Goal: Information Seeking & Learning: Check status

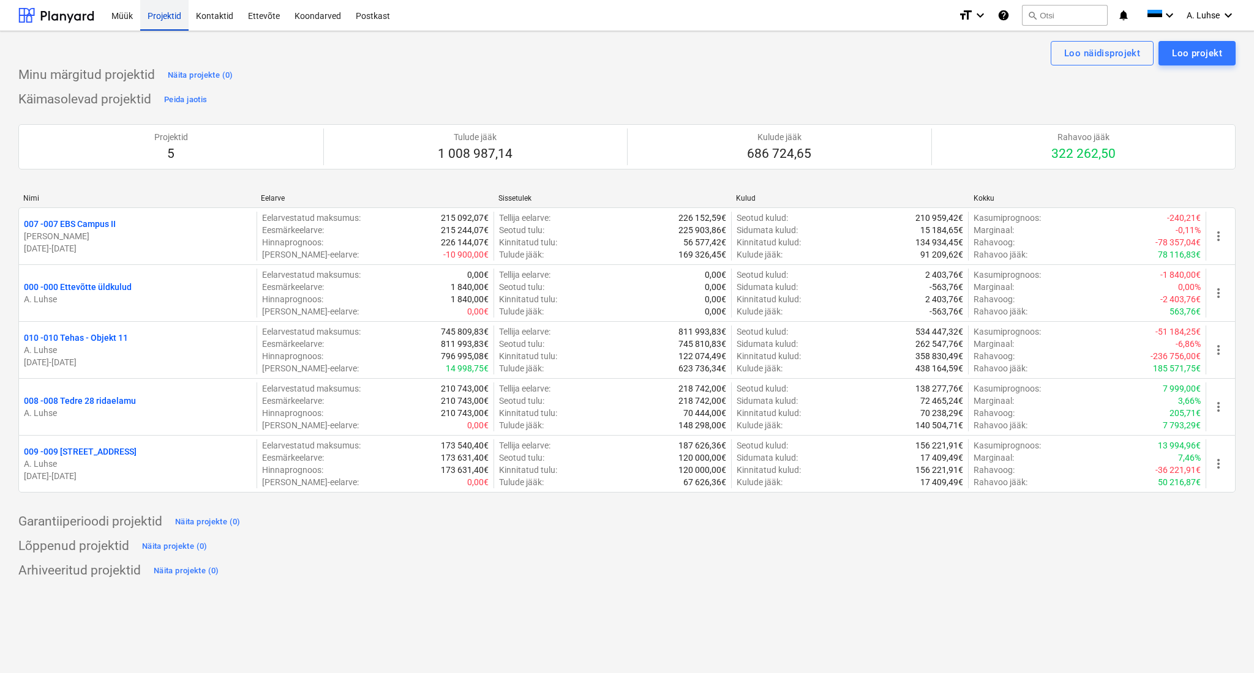
click at [182, 18] on div "Projektid" at bounding box center [164, 14] width 48 height 31
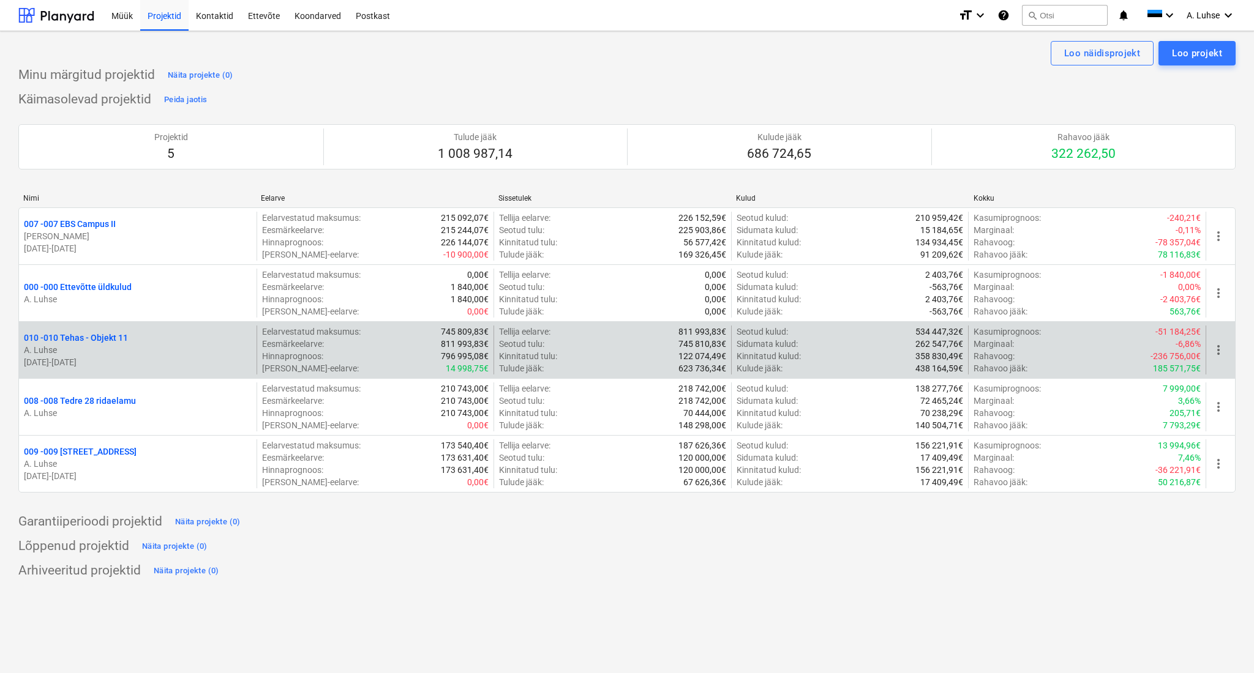
click at [121, 333] on p "010 - 010 Tehas - Objekt 11" at bounding box center [76, 338] width 104 height 12
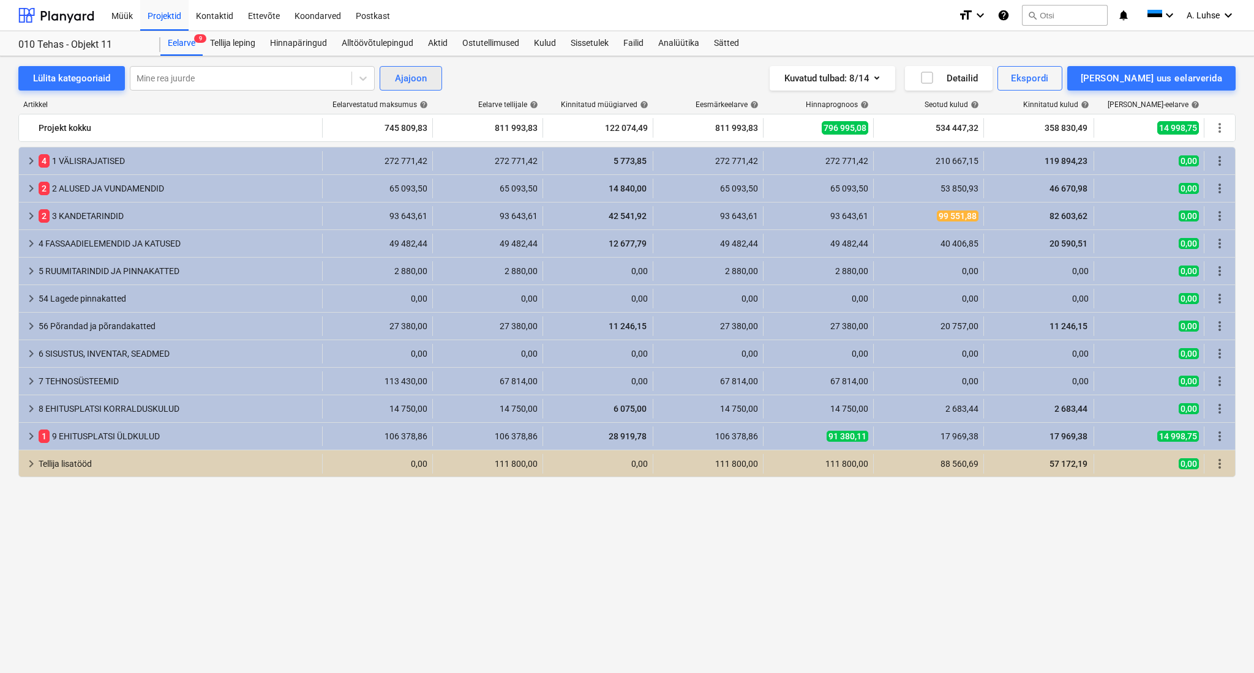
click at [397, 83] on div "Ajajoon" at bounding box center [411, 78] width 32 height 16
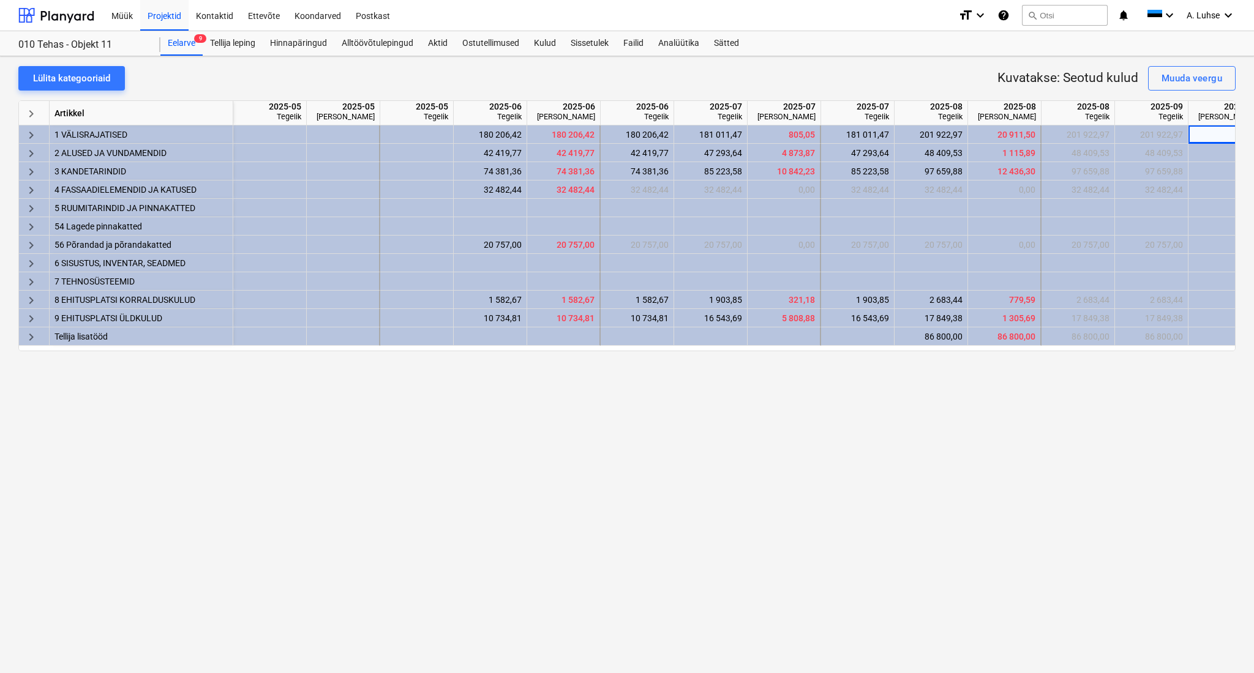
scroll to position [0, 26]
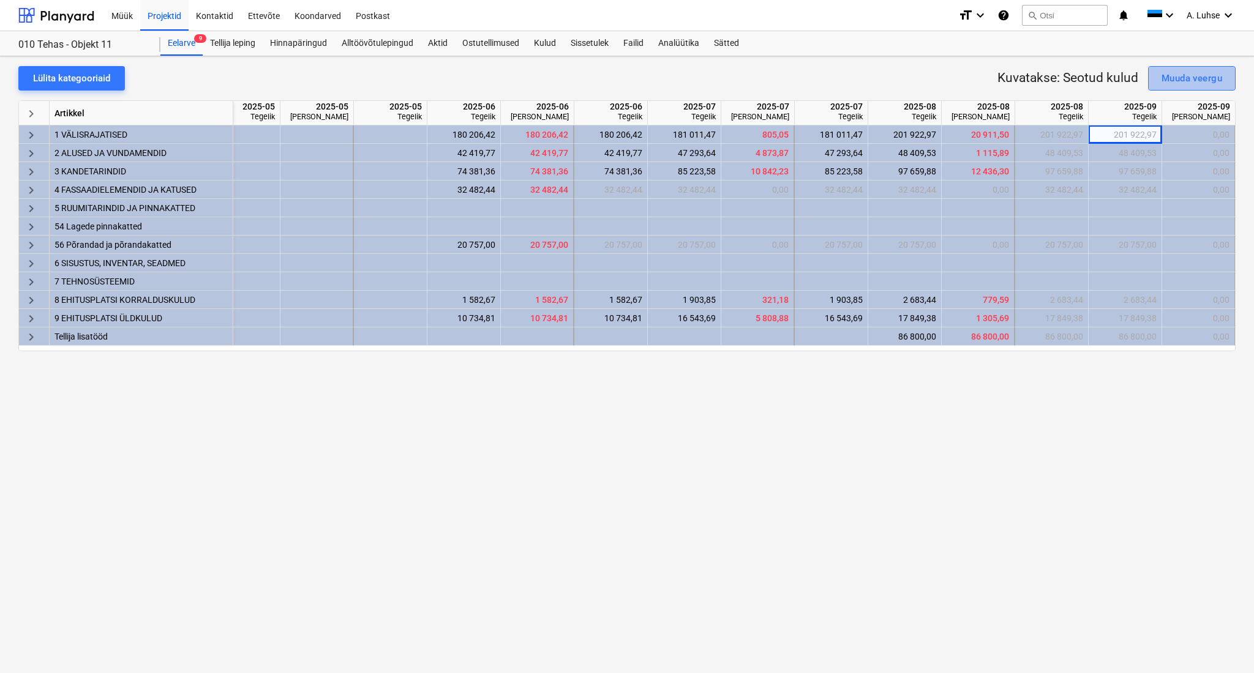
click at [1177, 80] on div "Muuda veergu" at bounding box center [1191, 78] width 61 height 16
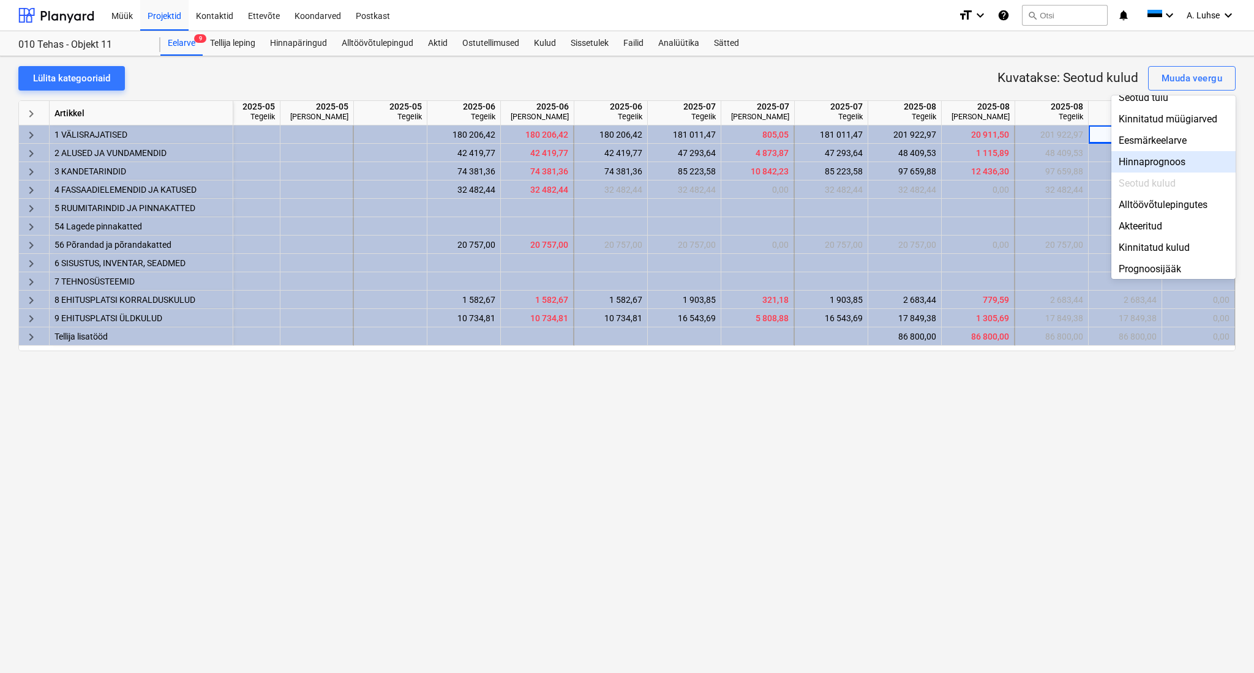
scroll to position [81, 0]
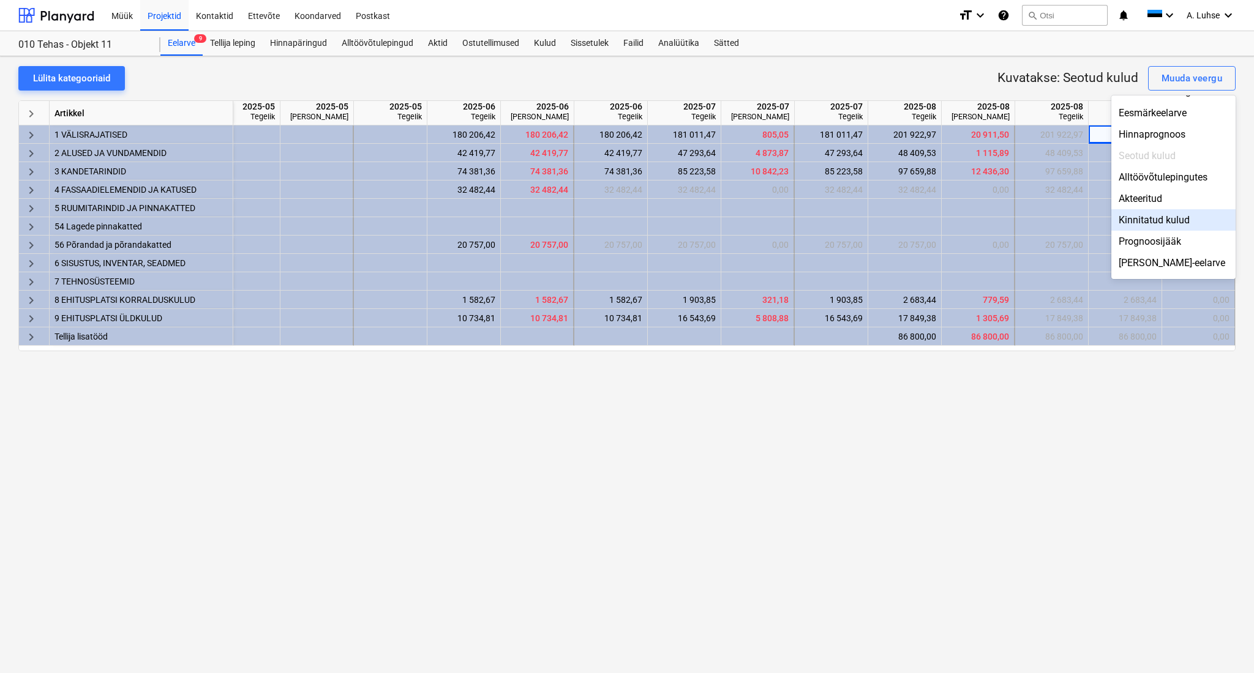
click at [1182, 223] on div "Kinnitatud kulud" at bounding box center [1173, 219] width 124 height 21
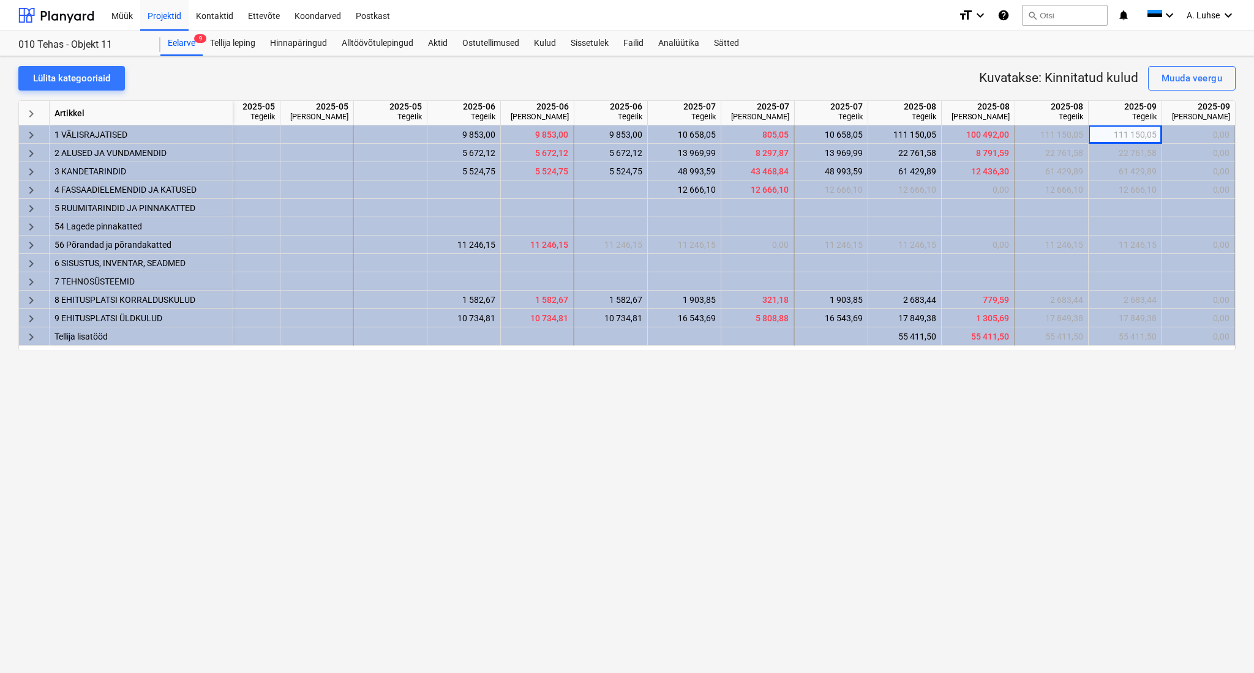
click at [907, 62] on div "Lülita kategooriaid Kuvatakse: Kinnitatud kulud Muuda veergu keyboard_arrow_rig…" at bounding box center [627, 364] width 1254 height 617
click at [899, 138] on div "111 150,05" at bounding box center [904, 134] width 63 height 18
click at [30, 136] on span "keyboard_arrow_right" at bounding box center [31, 135] width 15 height 15
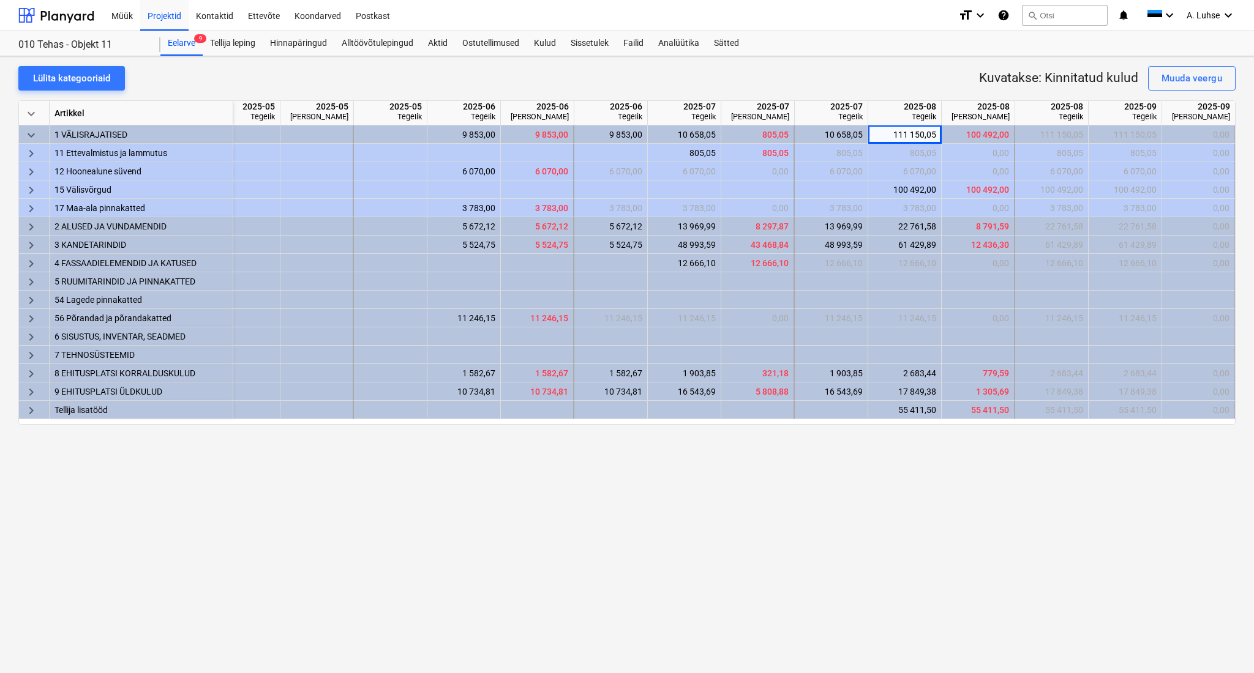
click at [31, 192] on span "keyboard_arrow_right" at bounding box center [31, 190] width 15 height 15
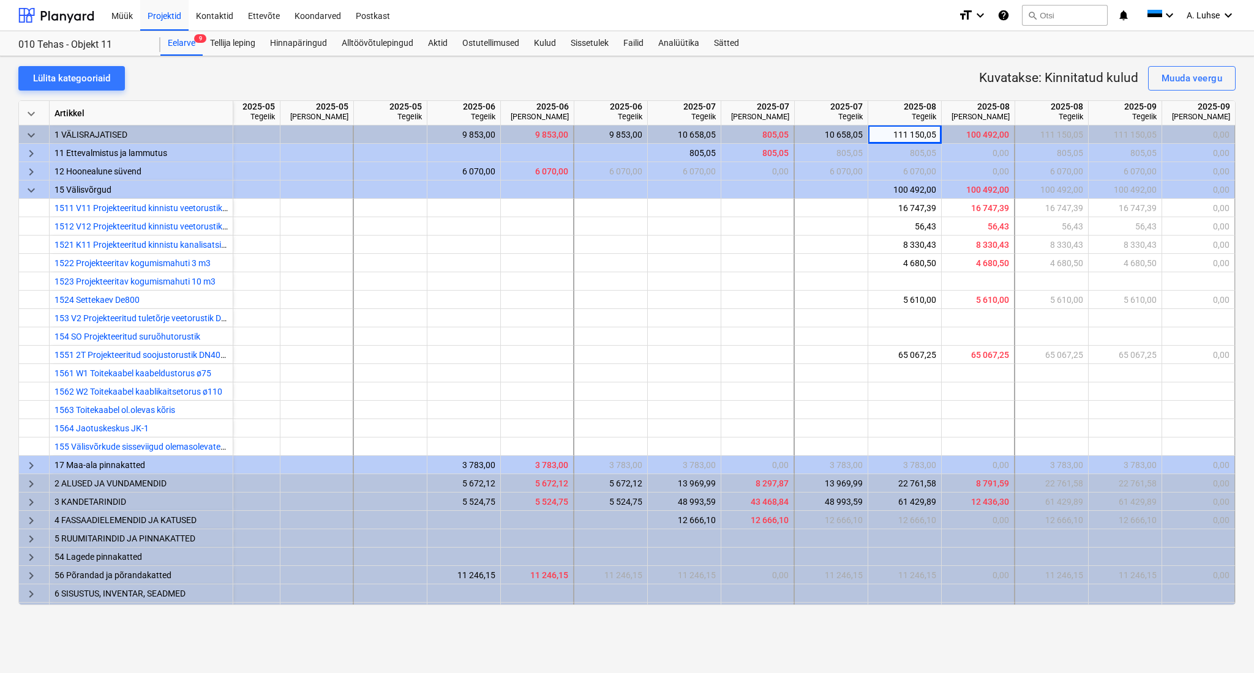
click at [794, 74] on div "Lülita kategooriaid Kuvatakse: Kinnitatud kulud Muuda veergu" at bounding box center [626, 78] width 1217 height 24
click at [922, 140] on div "111 150,05" at bounding box center [904, 134] width 63 height 18
click at [865, 53] on div "Eelarve 9 Tellija leping Hinnapäringud Alltöövõtulepingud Aktid Ostutellimused …" at bounding box center [697, 43] width 1075 height 24
click at [165, 354] on span "1551 2T Projekteeritud soojustorustik DN40+40/180" at bounding box center [153, 355] width 199 height 10
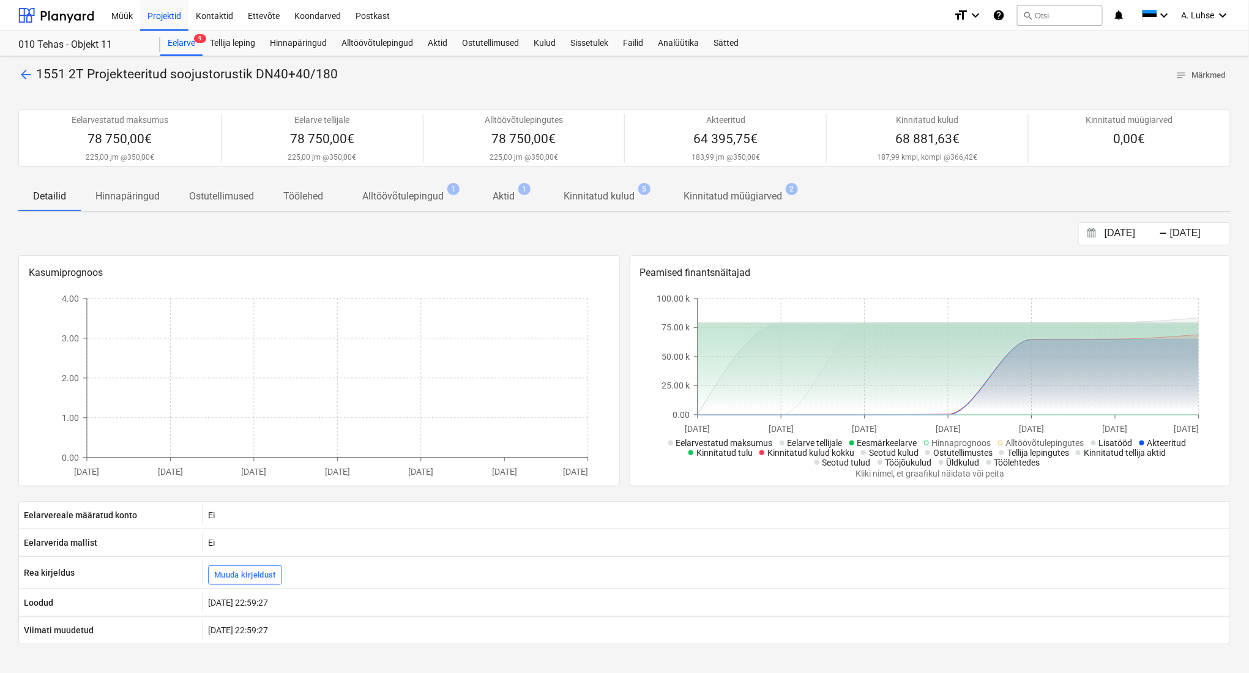
click at [598, 202] on p "Kinnitatud kulud" at bounding box center [599, 196] width 71 height 15
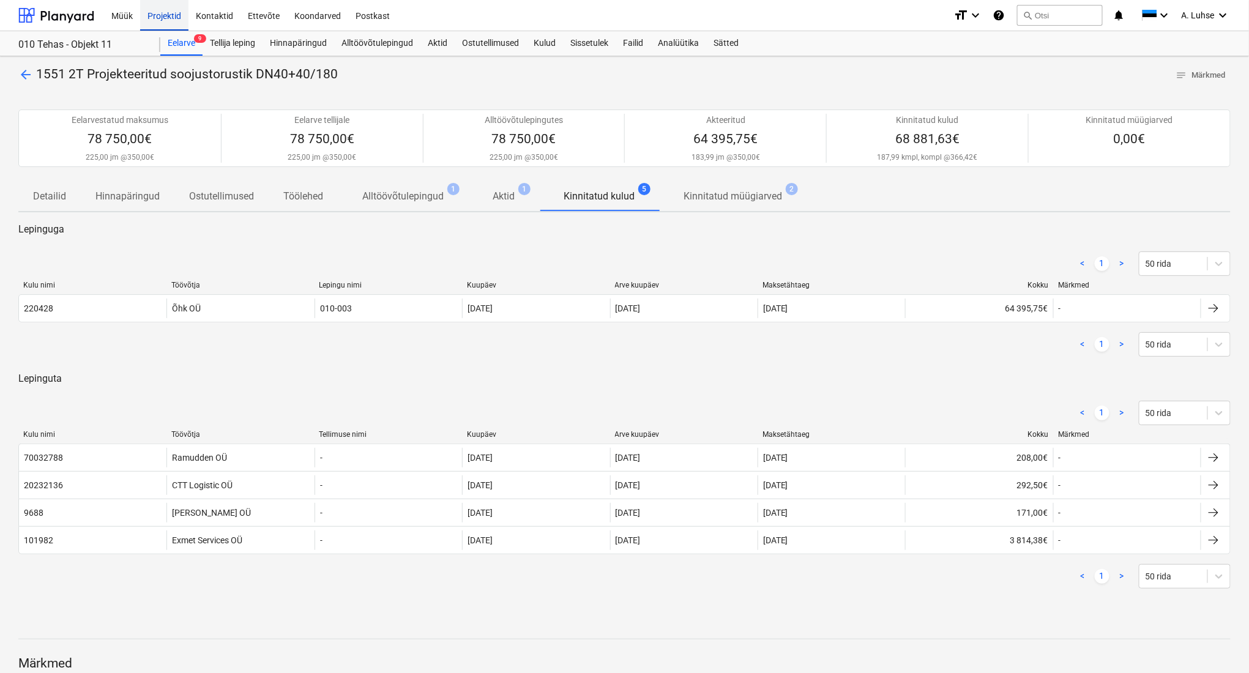
click at [160, 25] on div "Projektid" at bounding box center [164, 14] width 48 height 31
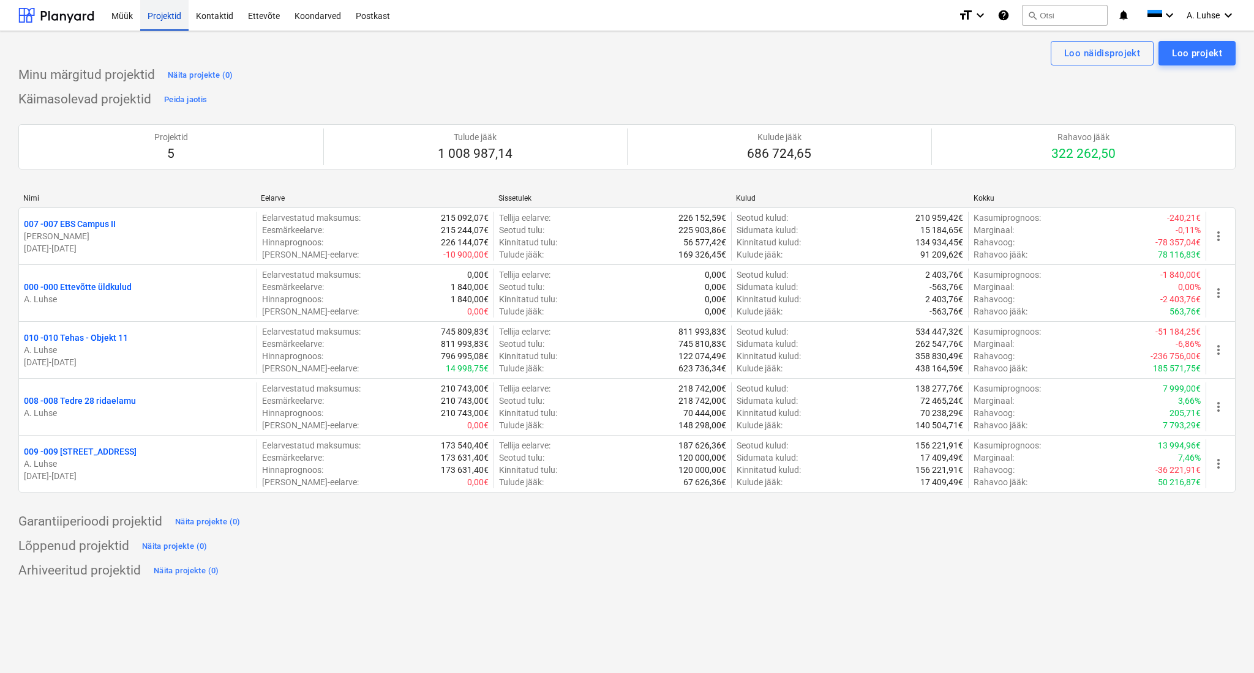
click at [167, 14] on div "Projektid" at bounding box center [164, 14] width 48 height 31
click at [836, 567] on div "Arhiveeritud projektid Näita projekte (0)" at bounding box center [626, 571] width 1217 height 20
click at [160, 30] on link "Projektid" at bounding box center [164, 15] width 48 height 31
click at [155, 23] on div "Projektid" at bounding box center [164, 14] width 48 height 31
